Goal: Task Accomplishment & Management: Manage account settings

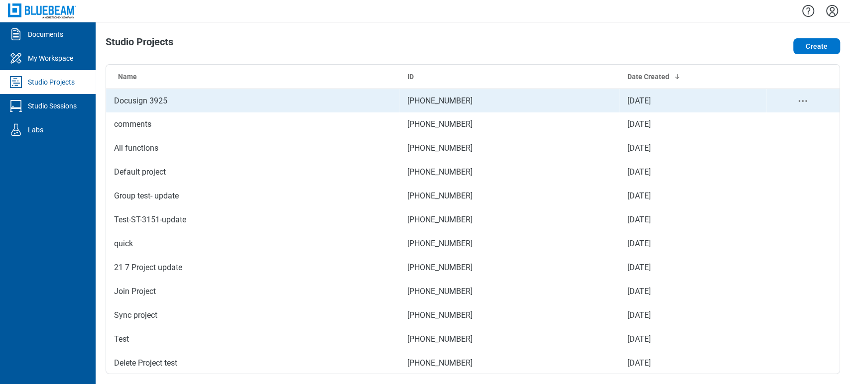
click at [115, 95] on td "Docusign 3925" at bounding box center [252, 101] width 293 height 24
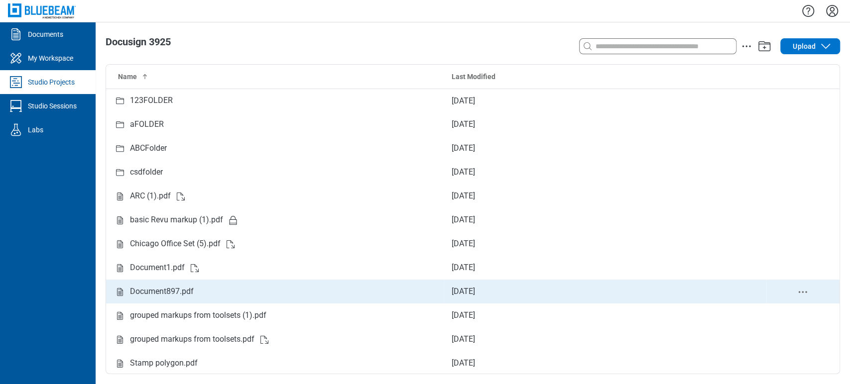
click at [165, 285] on td "Document897.pdf" at bounding box center [274, 292] width 337 height 24
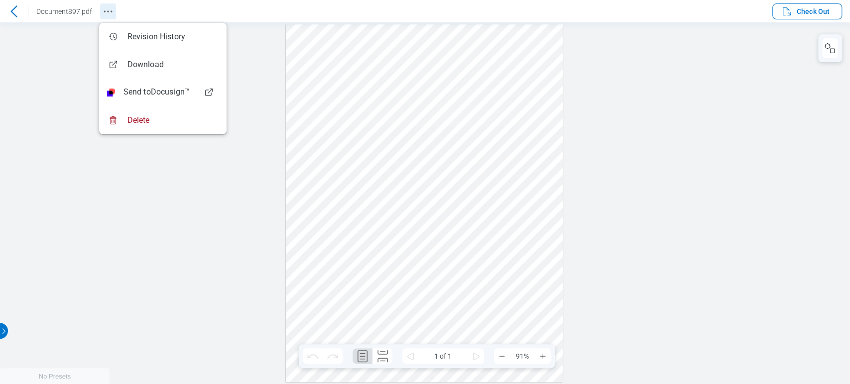
click at [109, 11] on icon "Revision History" at bounding box center [108, 11] width 12 height 12
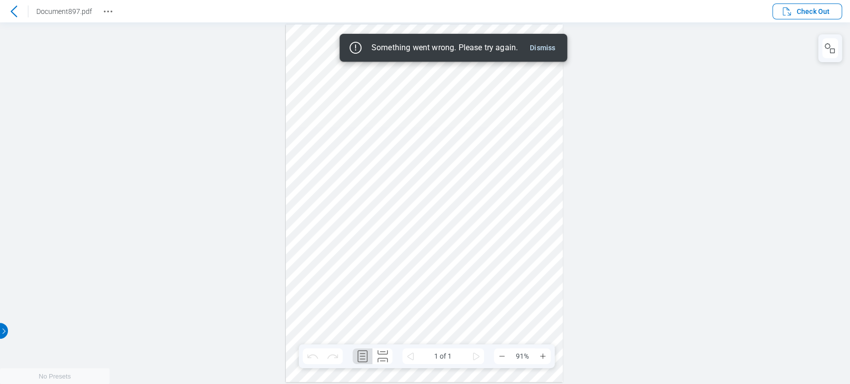
click at [558, 42] on div "Something went wrong. Please try again. Dismiss" at bounding box center [453, 48] width 212 height 16
click at [542, 48] on button "Dismiss" at bounding box center [542, 48] width 33 height 12
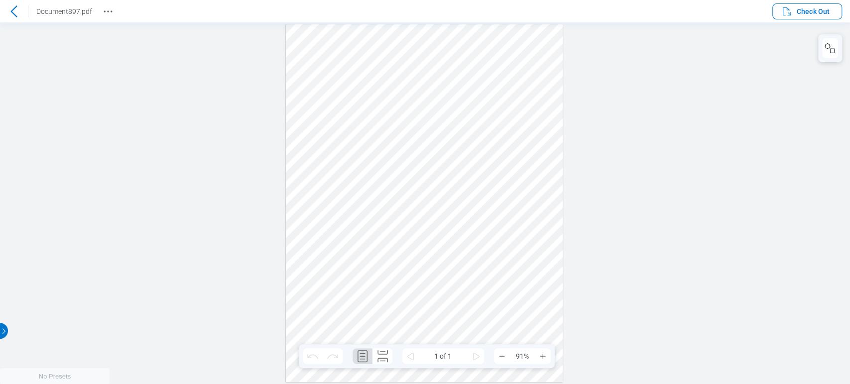
click at [12, 4] on div at bounding box center [14, 11] width 16 height 16
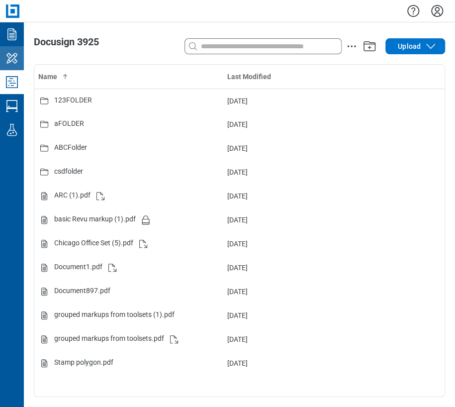
click at [17, 58] on icon "My Workspace" at bounding box center [12, 58] width 16 height 16
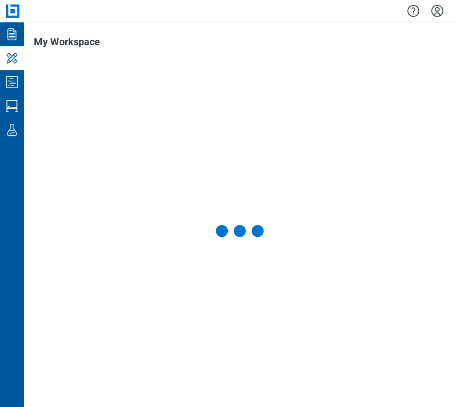
click at [14, 87] on icon "Studio Projects" at bounding box center [12, 82] width 16 height 16
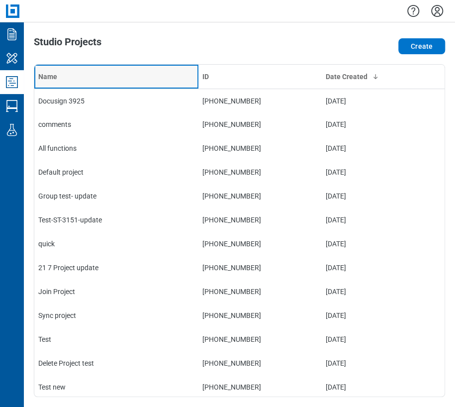
click at [122, 75] on div "Name" at bounding box center [116, 77] width 156 height 10
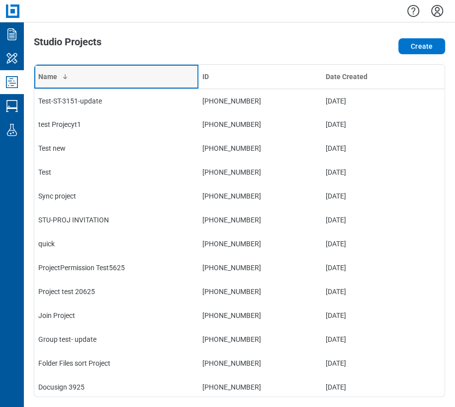
click at [122, 75] on div "Name" at bounding box center [116, 77] width 156 height 10
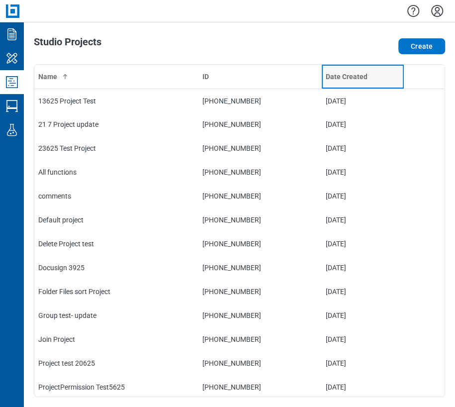
click at [351, 77] on div "Date Created" at bounding box center [363, 77] width 74 height 10
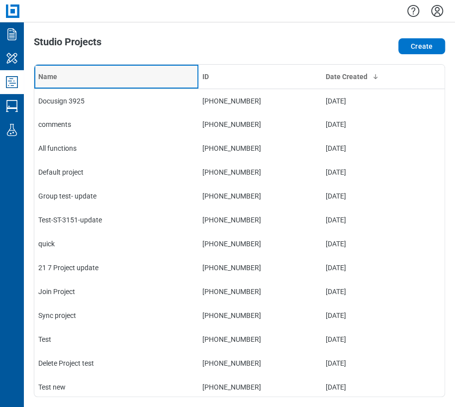
click at [118, 79] on div "Name" at bounding box center [116, 77] width 156 height 10
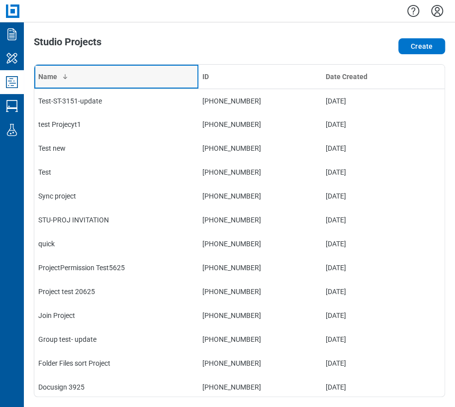
click at [118, 79] on div "Name" at bounding box center [116, 77] width 156 height 10
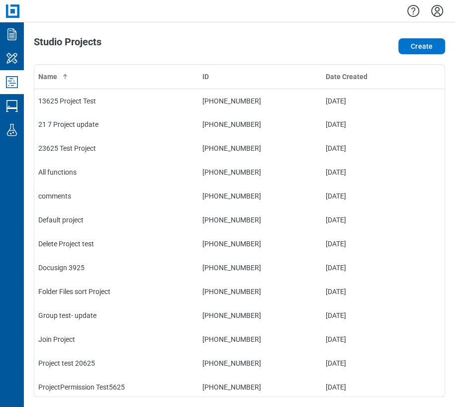
click at [169, 42] on div "Studio Projects" at bounding box center [157, 46] width 247 height 20
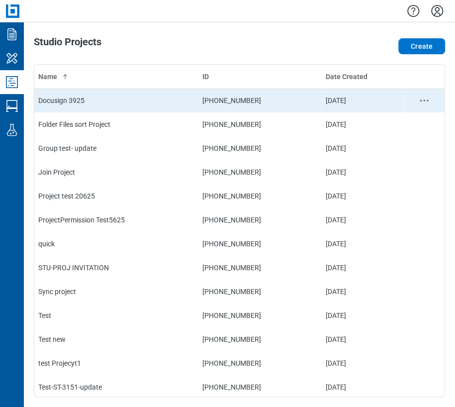
scroll to position [170, 0]
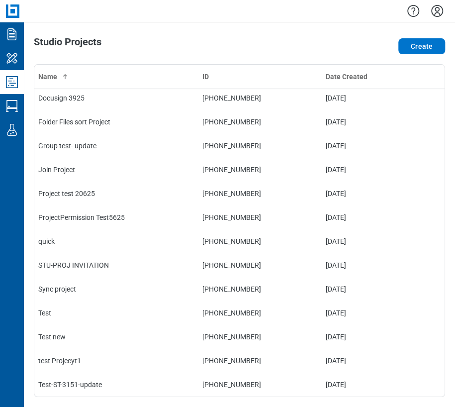
click at [435, 8] on icon "Settings" at bounding box center [438, 11] width 12 height 12
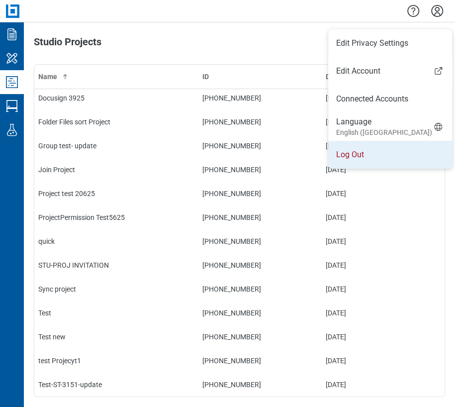
click at [398, 154] on li "Log Out" at bounding box center [390, 155] width 124 height 28
